Goal: Task Accomplishment & Management: Use online tool/utility

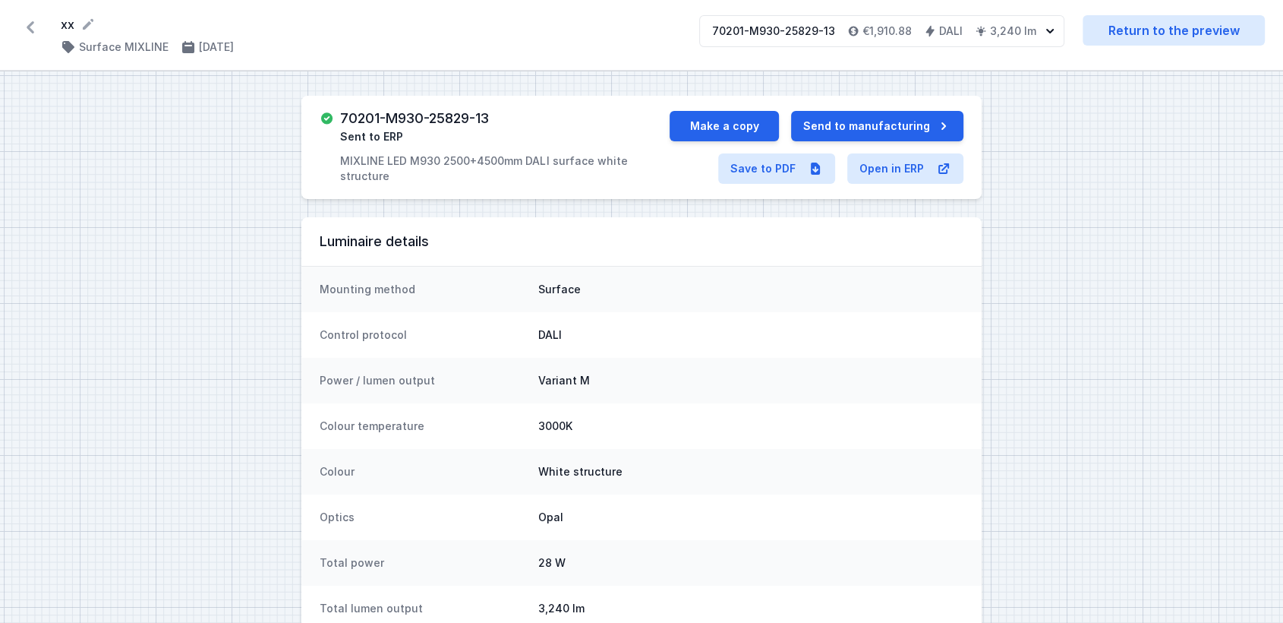
click at [34, 16] on icon at bounding box center [30, 27] width 24 height 24
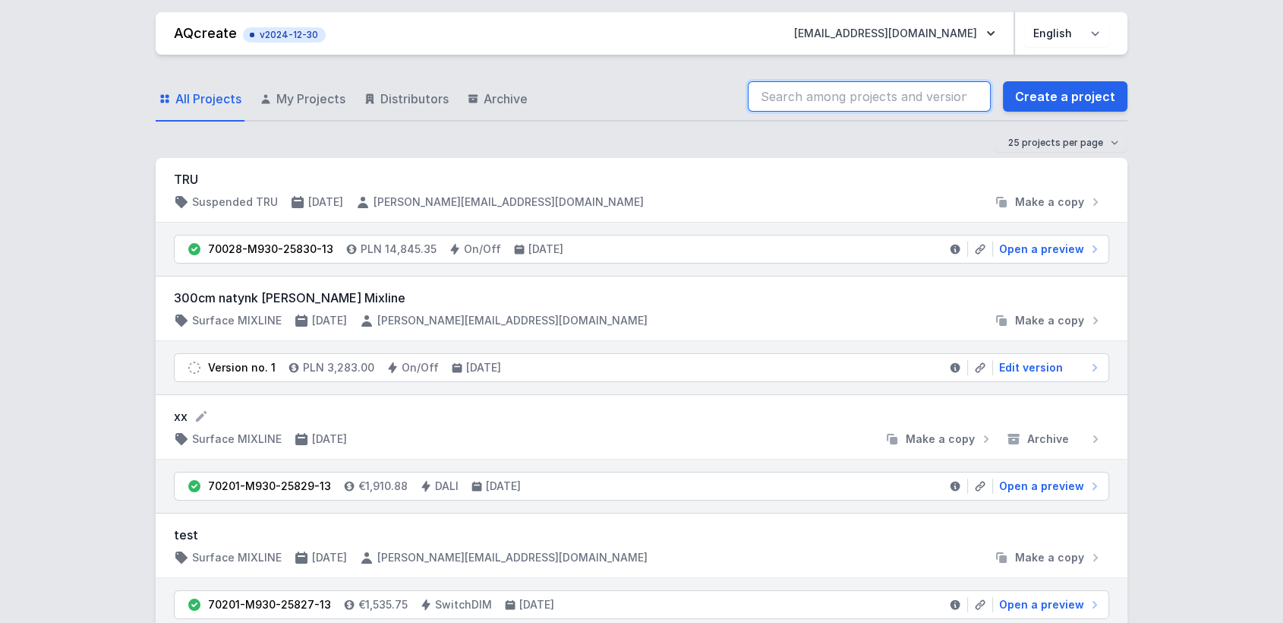
click at [793, 103] on input "search" at bounding box center [869, 96] width 243 height 30
paste input "70030-L940-25500-13"
type input "70030-L940-25500-13"
click at [1058, 98] on link "Create a project" at bounding box center [1065, 96] width 125 height 30
click at [940, 95] on input "70030-L940-25500-13" at bounding box center [869, 96] width 243 height 30
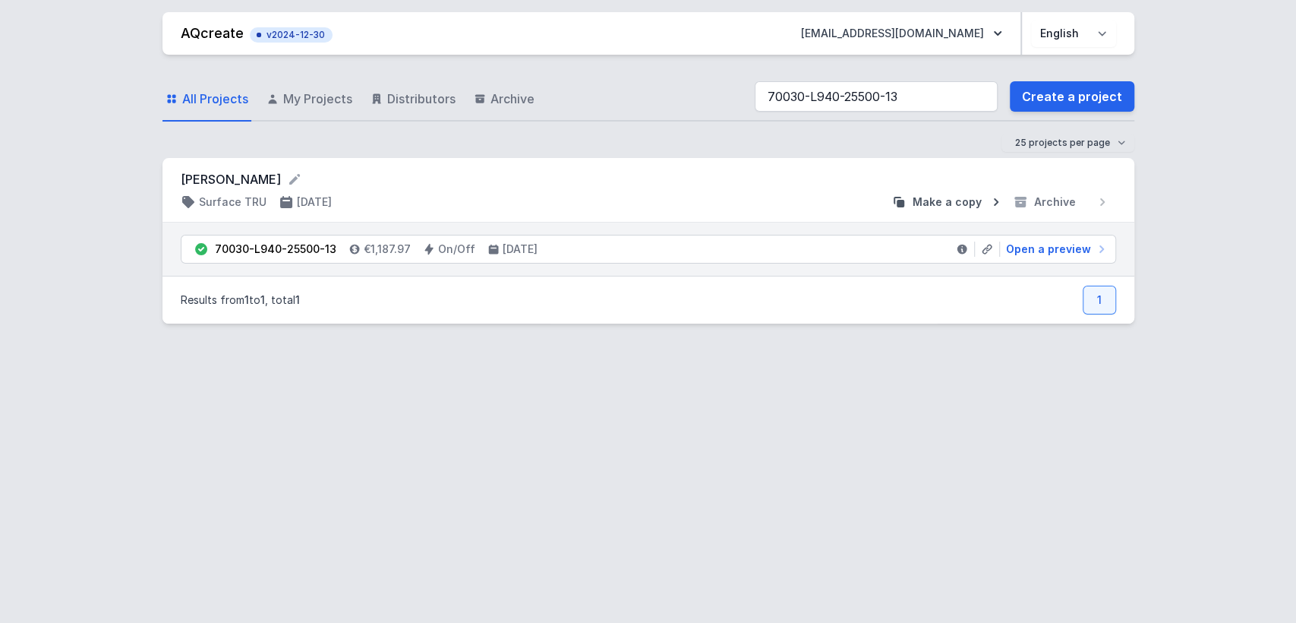
click at [958, 204] on span "Make a copy" at bounding box center [947, 201] width 69 height 15
click at [294, 91] on span "My Projects" at bounding box center [317, 99] width 69 height 18
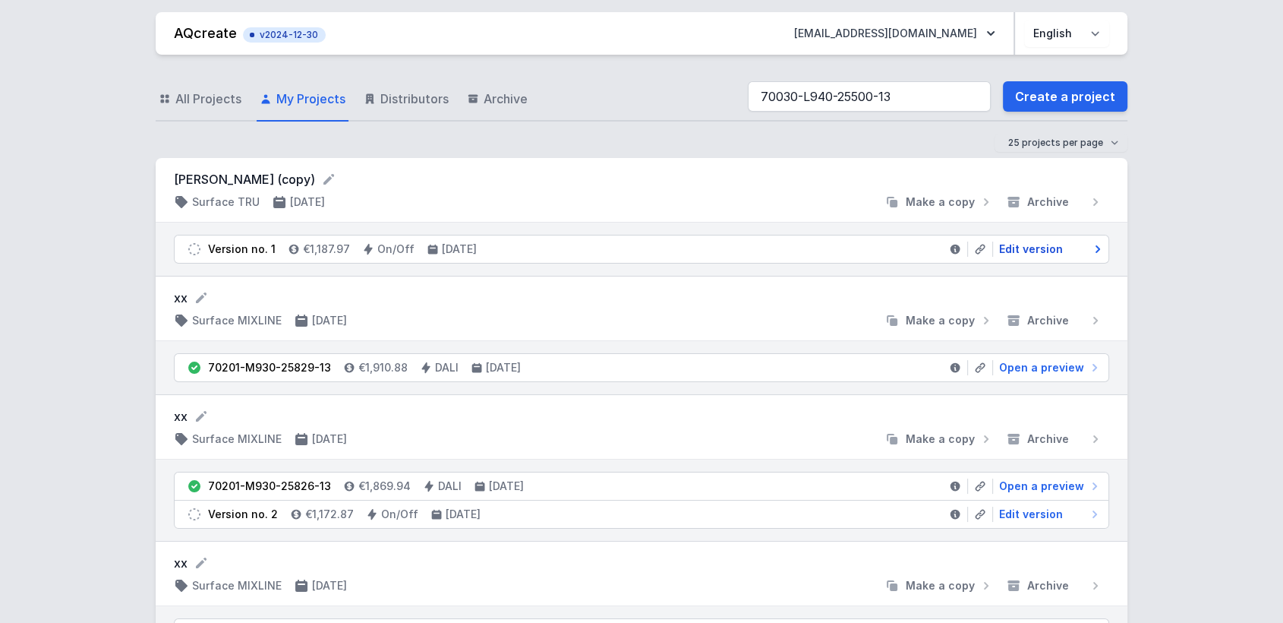
click at [1049, 249] on span "Edit version" at bounding box center [1031, 248] width 64 height 15
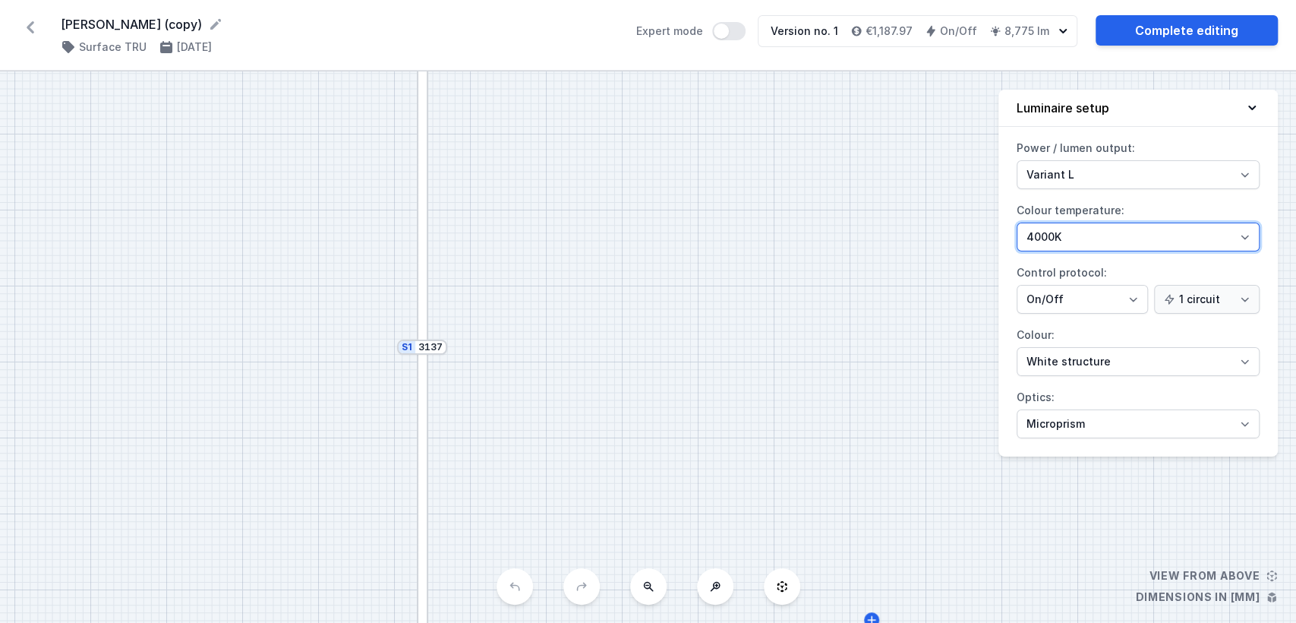
click at [1077, 239] on select "4000K 3000K 2700K" at bounding box center [1138, 236] width 243 height 29
select select "3000"
click at [1017, 222] on select "4000K 3000K 2700K" at bounding box center [1138, 236] width 243 height 29
click at [1195, 33] on link "Complete editing" at bounding box center [1187, 30] width 182 height 30
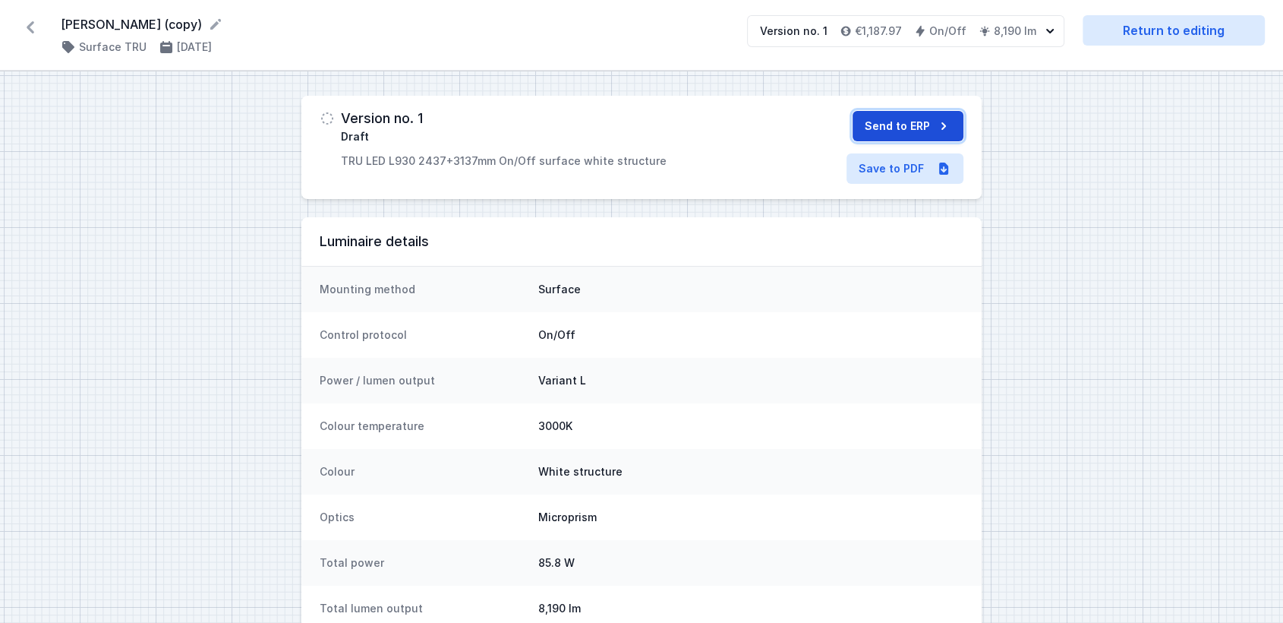
click at [902, 122] on button "Send to ERP" at bounding box center [908, 126] width 111 height 30
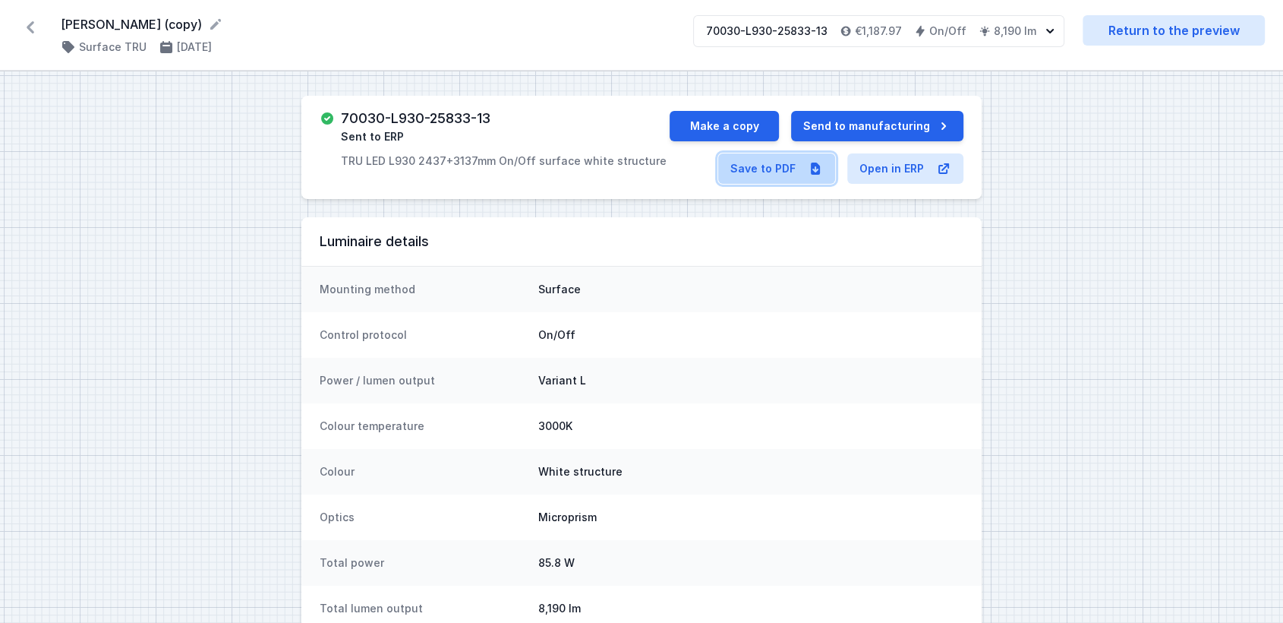
click at [804, 162] on link "Save to PDF" at bounding box center [776, 168] width 117 height 30
click at [31, 21] on icon at bounding box center [30, 27] width 24 height 24
